Goal: Task Accomplishment & Management: Manage account settings

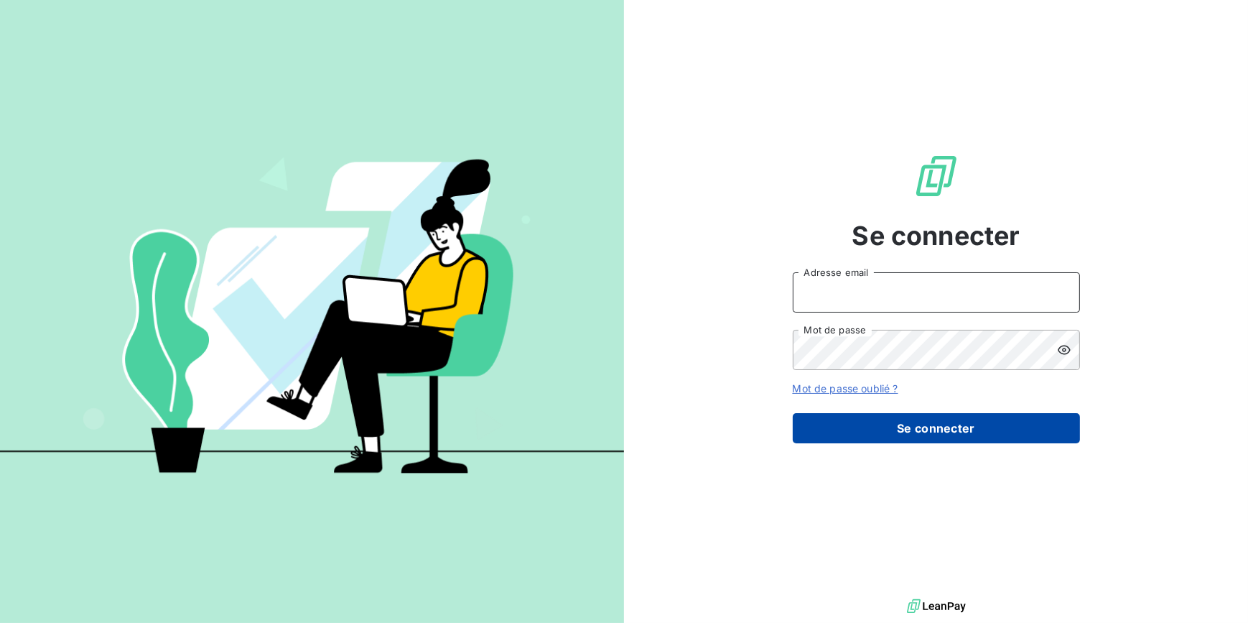
type input "[EMAIL_ADDRESS][DOMAIN_NAME]"
click at [832, 427] on button "Se connecter" at bounding box center [936, 428] width 287 height 30
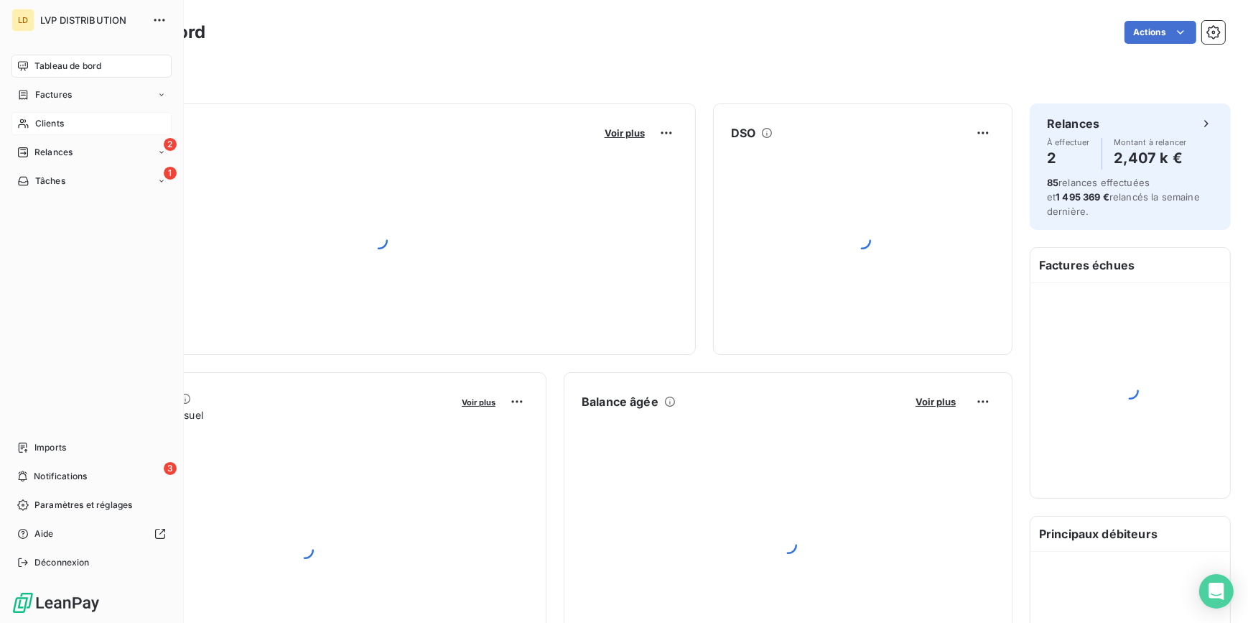
click at [72, 127] on div "Clients" at bounding box center [91, 123] width 160 height 23
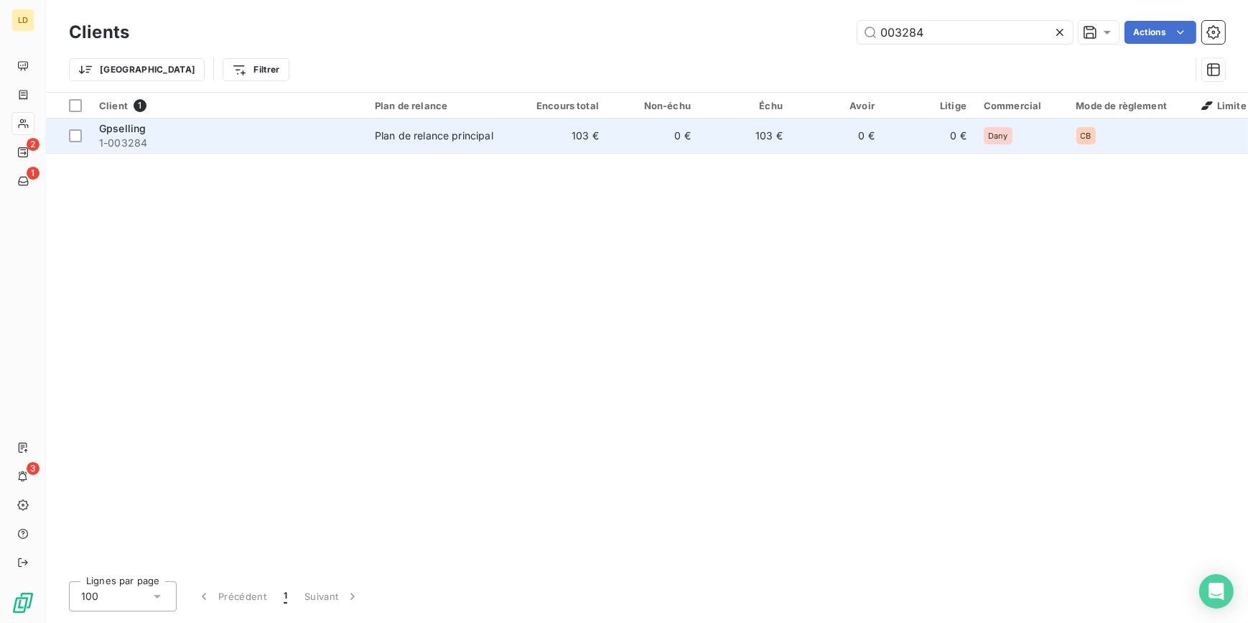
type input "003284"
click at [517, 142] on td "103 €" at bounding box center [562, 135] width 92 height 34
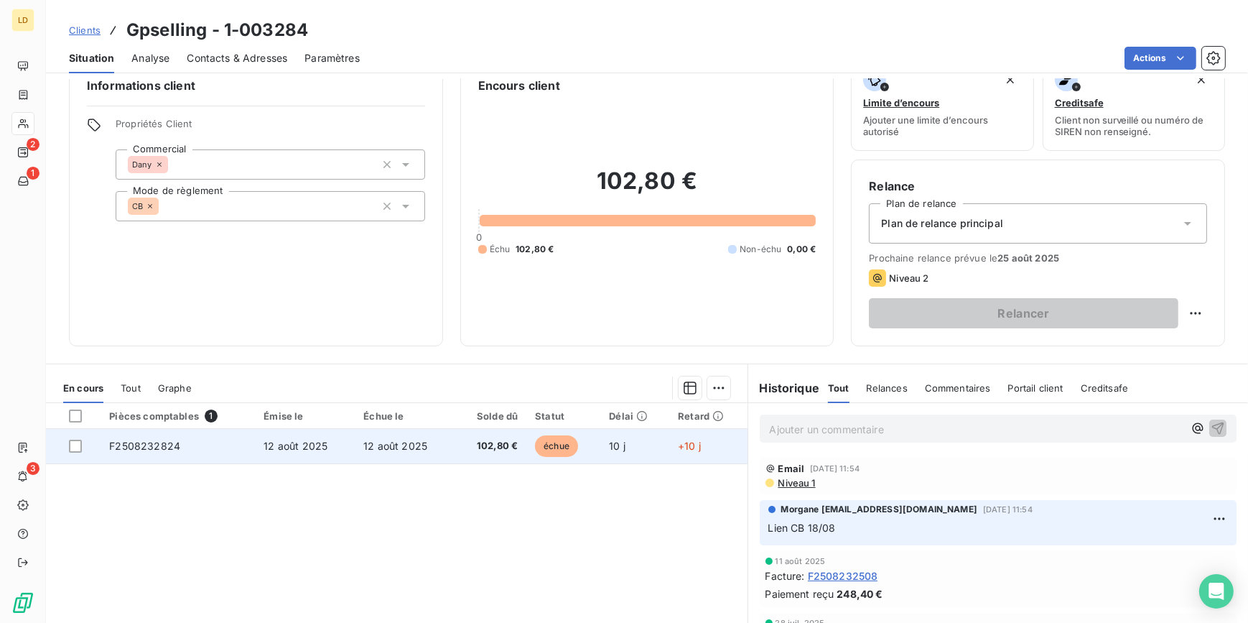
scroll to position [43, 0]
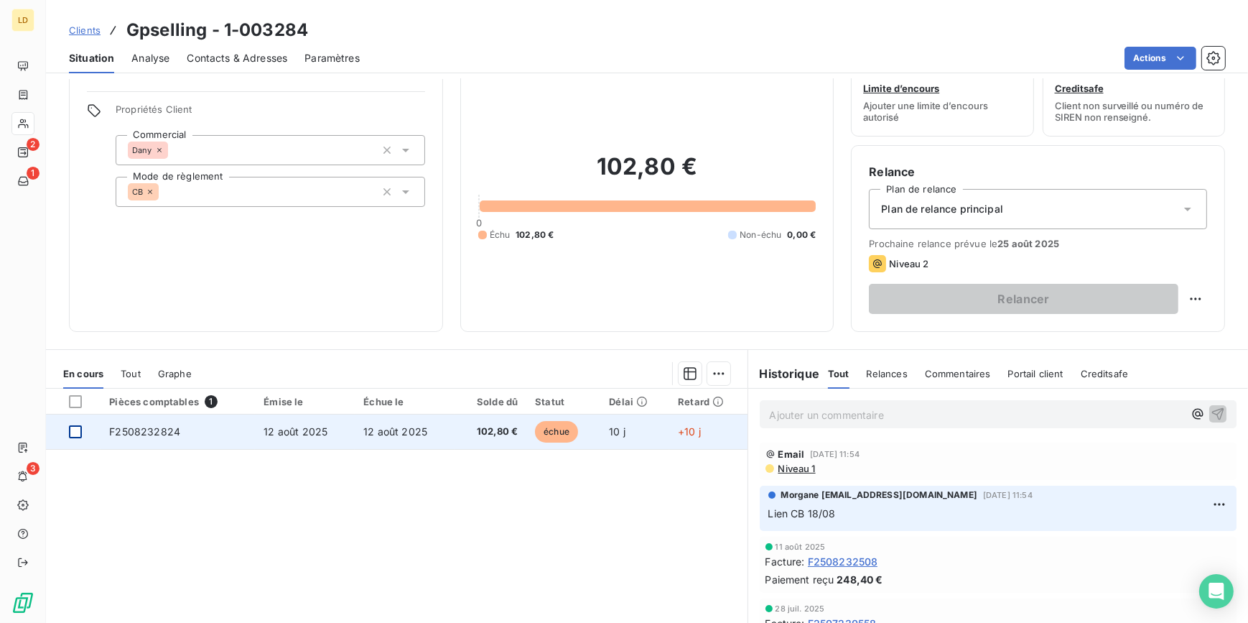
click at [78, 428] on div at bounding box center [75, 431] width 13 height 13
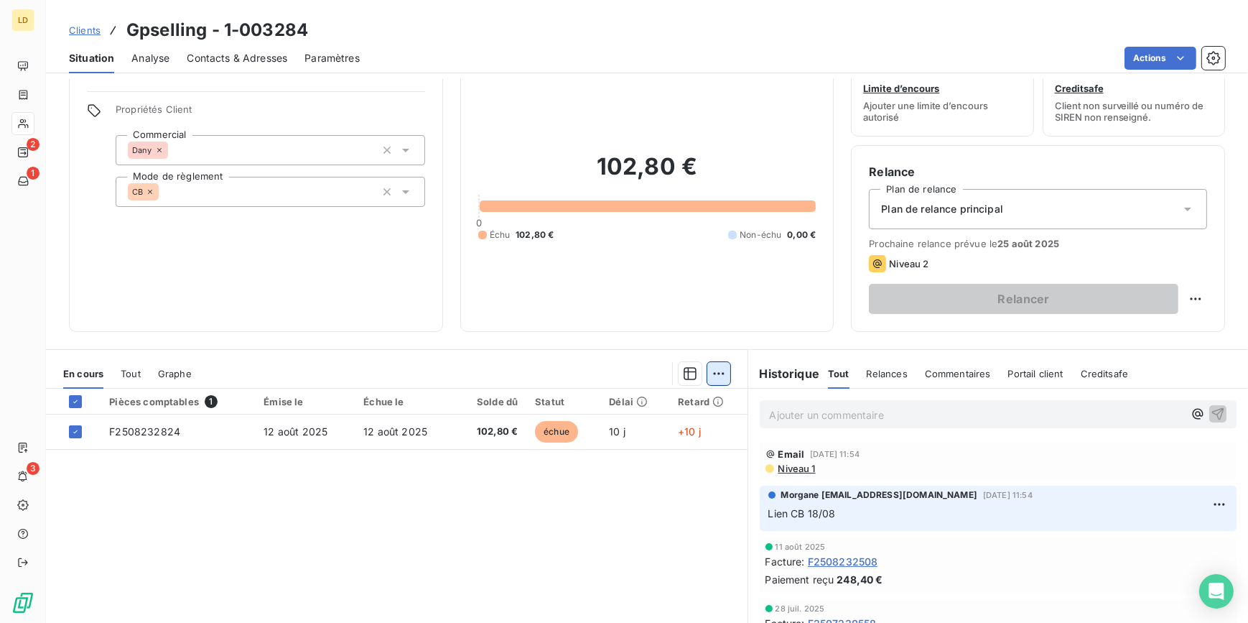
click at [709, 373] on html "LD 2 1 3 Clients Gpselling - 1-003284 Situation Analyse Contacts & Adresses Par…" at bounding box center [624, 311] width 1248 height 623
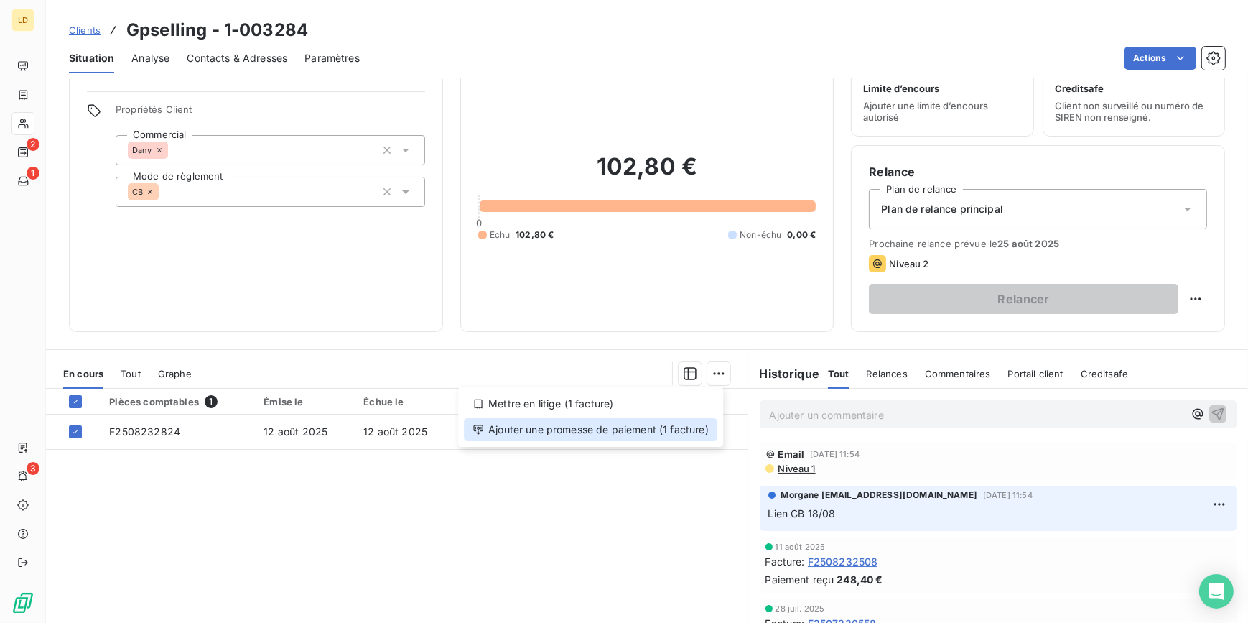
click at [698, 425] on div "Ajouter une promesse de paiement (1 facture)" at bounding box center [590, 429] width 253 height 23
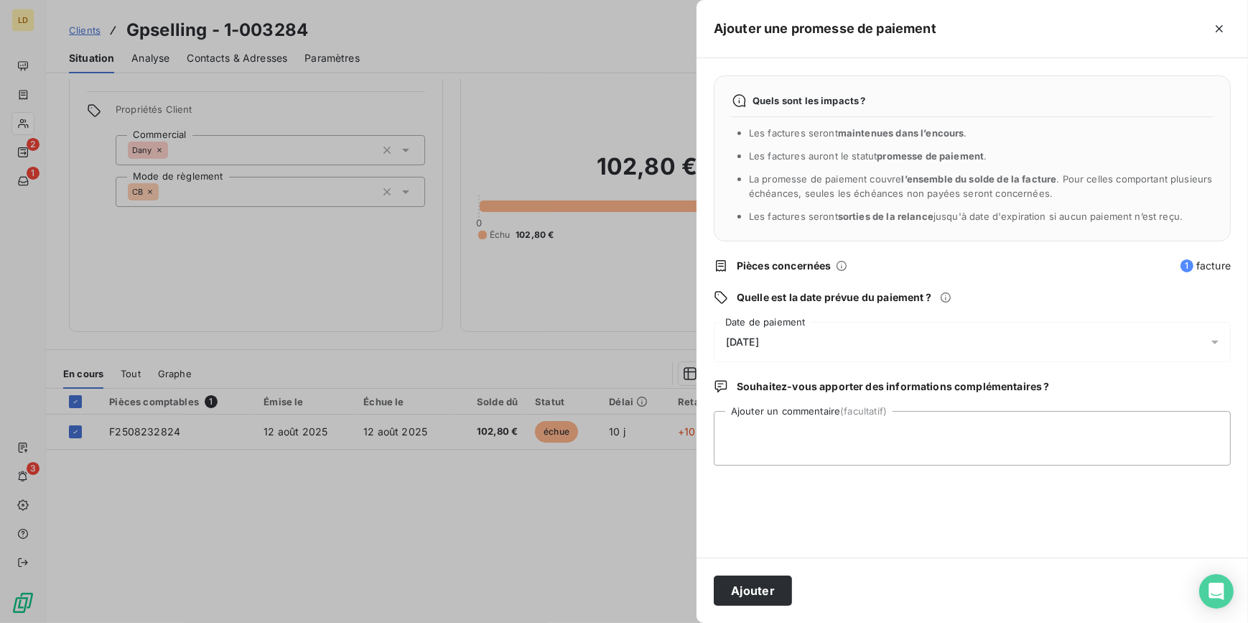
click at [759, 337] on span "[DATE]" at bounding box center [742, 341] width 33 height 11
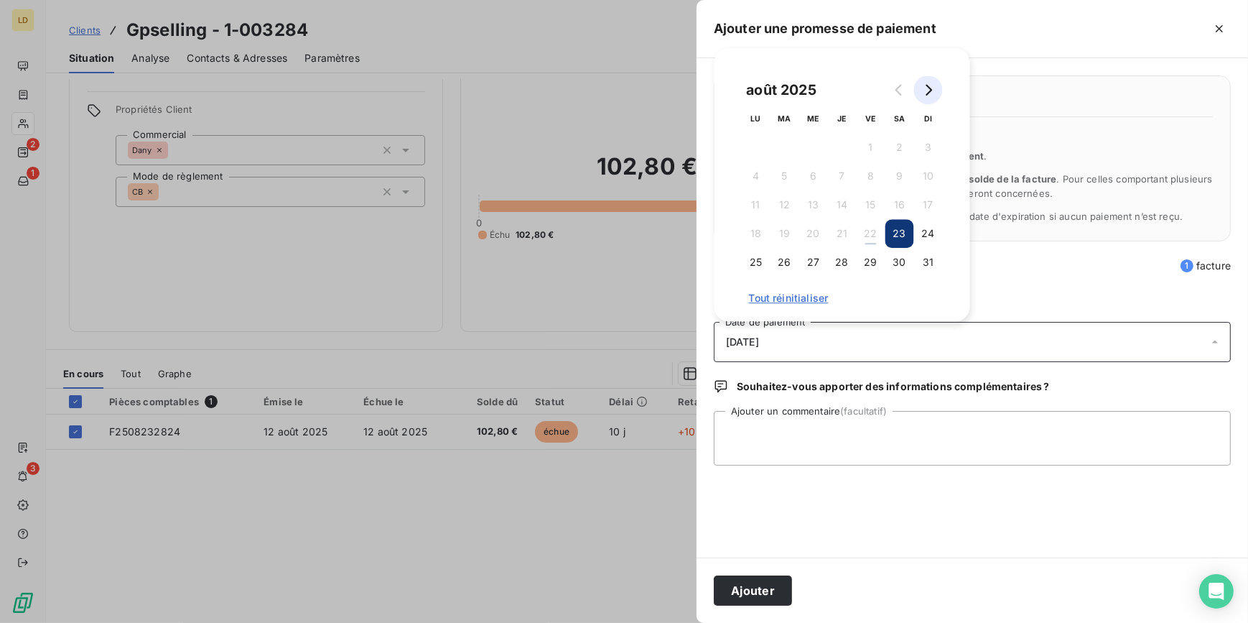
click at [931, 96] on button "Go to next month" at bounding box center [928, 89] width 29 height 29
click at [828, 208] on button "18" at bounding box center [842, 204] width 29 height 29
click at [803, 411] on textarea "Ajouter un commentaire (facultatif)" at bounding box center [972, 438] width 517 height 55
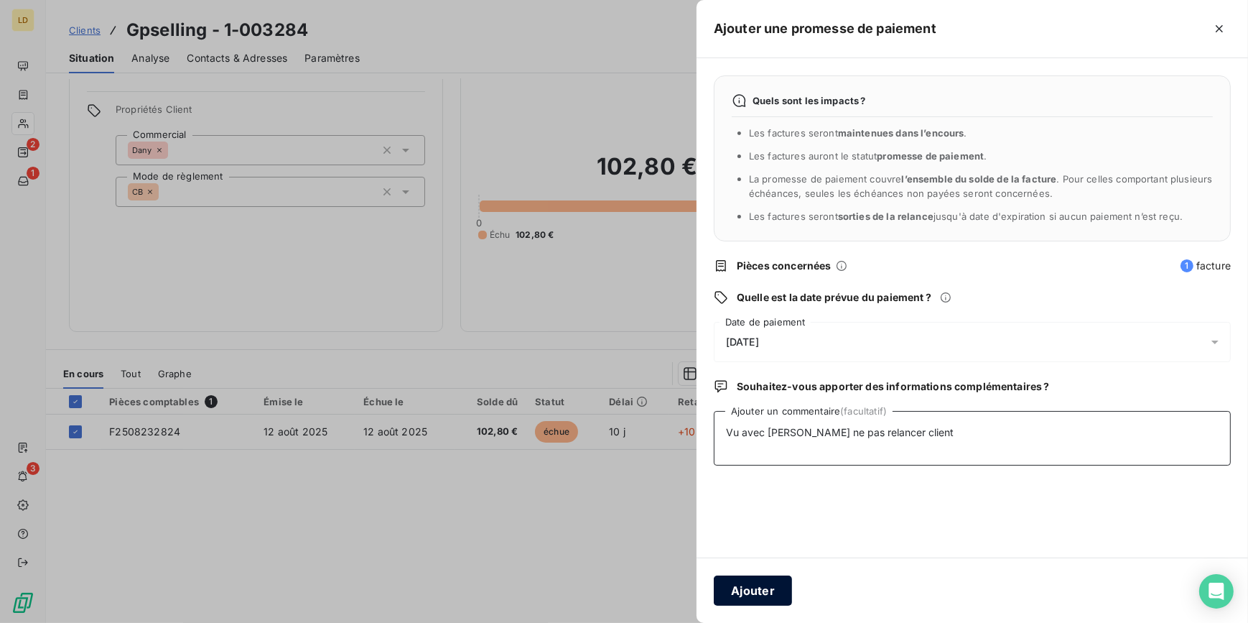
type textarea "Vu avec [PERSON_NAME] ne pas relancer client"
click at [743, 581] on button "Ajouter" at bounding box center [753, 590] width 78 height 30
